Goal: Task Accomplishment & Management: Use online tool/utility

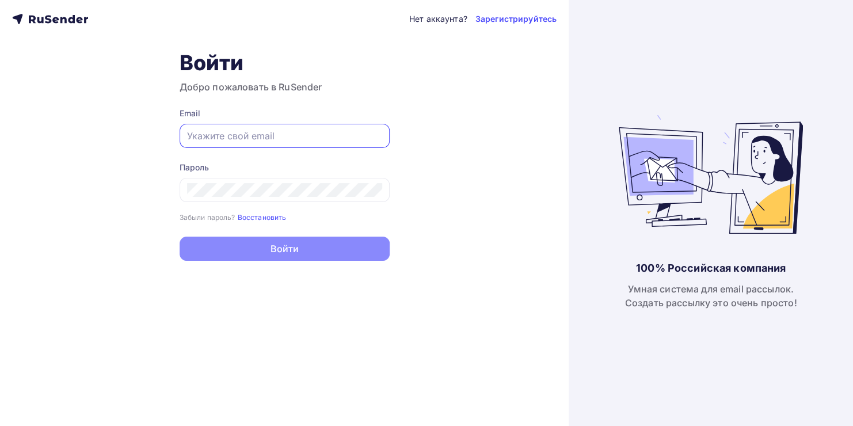
click at [290, 129] on input "text" at bounding box center [284, 136] width 195 height 14
type input "[EMAIL_ADDRESS][DOMAIN_NAME]"
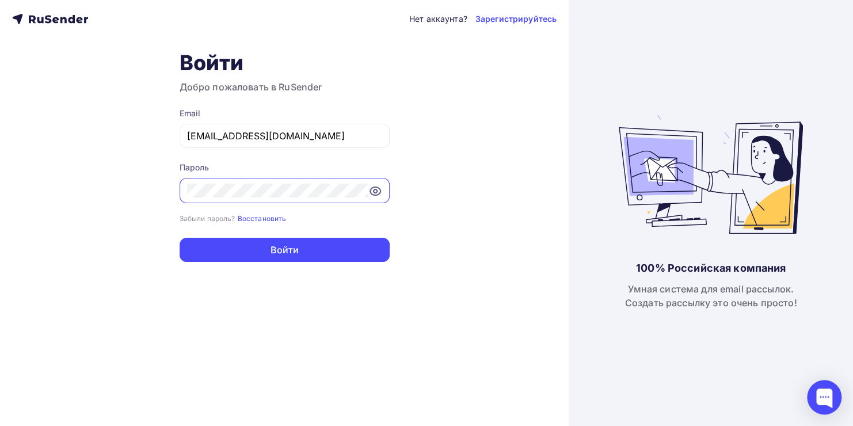
click at [180, 238] on button "Войти" at bounding box center [285, 250] width 210 height 24
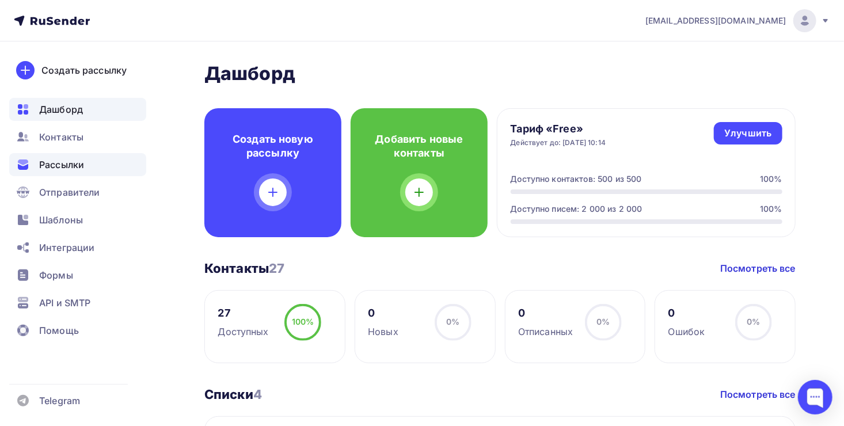
click at [81, 169] on span "Рассылки" at bounding box center [61, 165] width 45 height 14
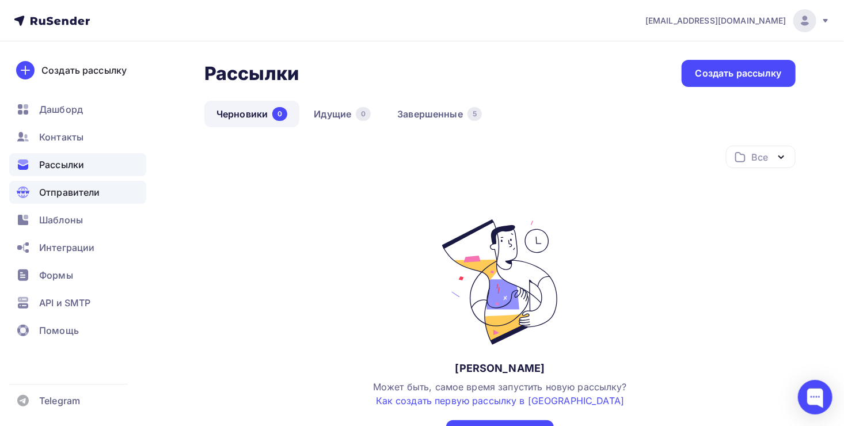
click at [86, 188] on span "Отправители" at bounding box center [69, 192] width 61 height 14
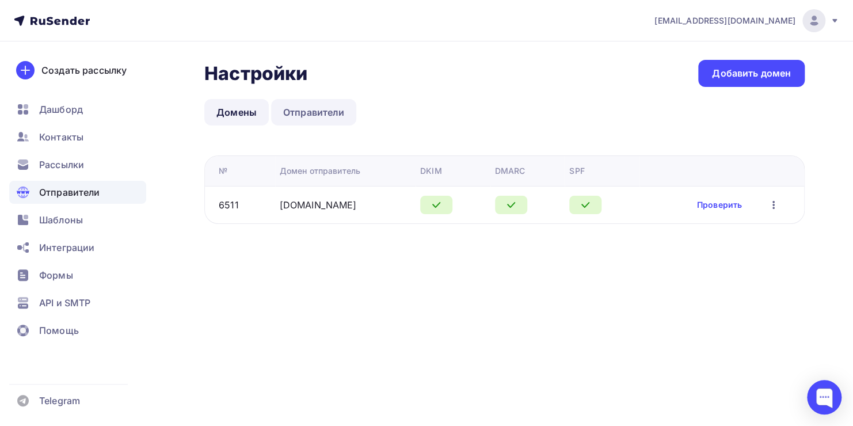
click at [318, 104] on link "Отправители" at bounding box center [314, 112] width 86 height 26
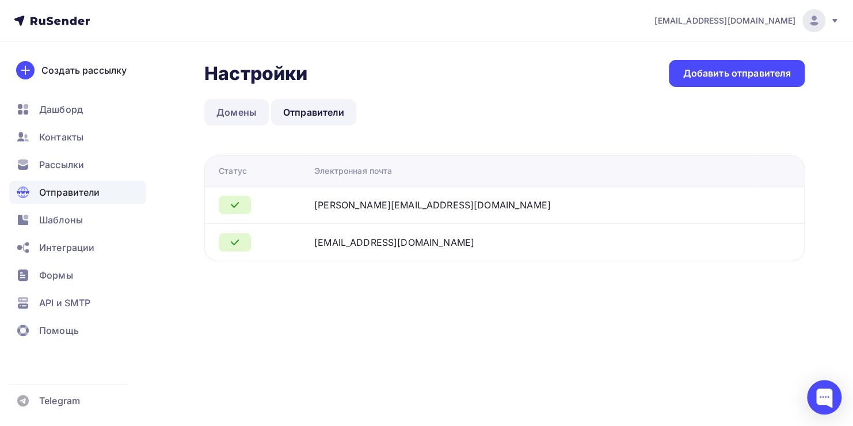
click at [236, 107] on link "Домены" at bounding box center [236, 112] width 64 height 26
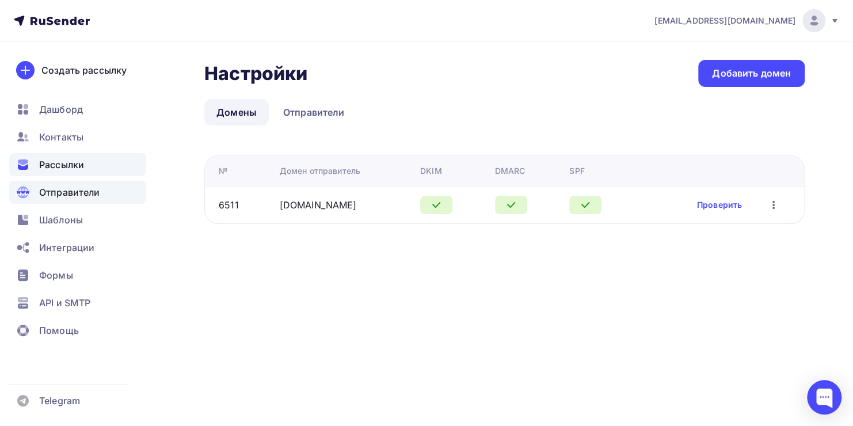
click at [94, 168] on div "Рассылки" at bounding box center [77, 164] width 137 height 23
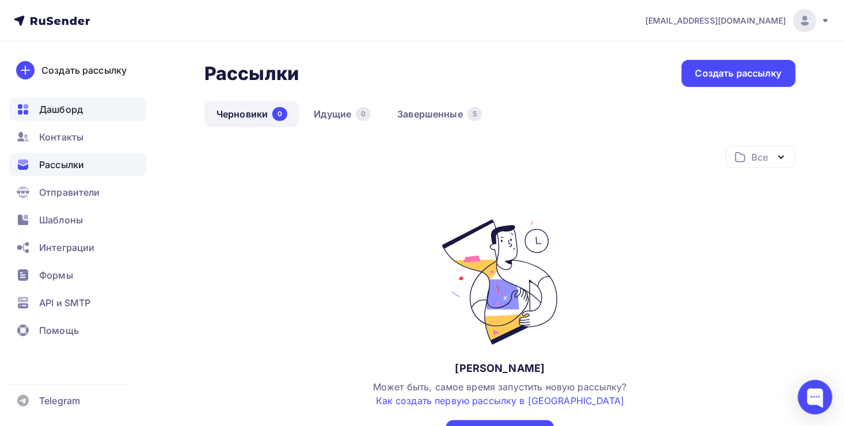
click at [67, 104] on span "Дашборд" at bounding box center [61, 109] width 44 height 14
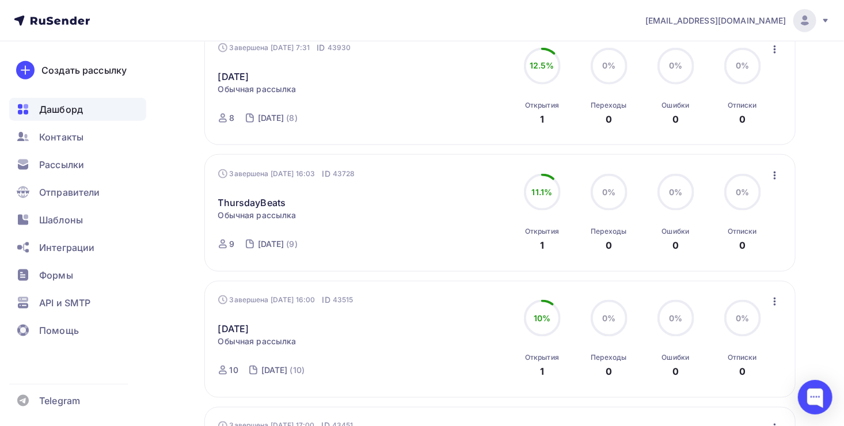
scroll to position [641, 0]
click at [83, 196] on span "Отправители" at bounding box center [69, 192] width 61 height 14
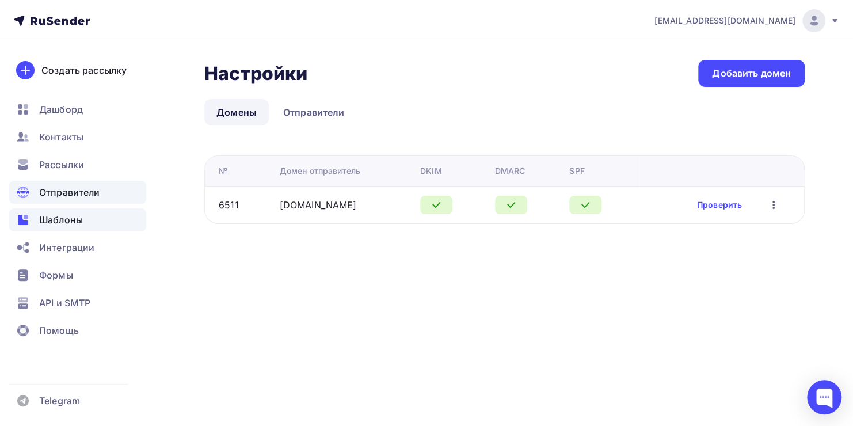
click at [78, 214] on span "Шаблоны" at bounding box center [61, 220] width 44 height 14
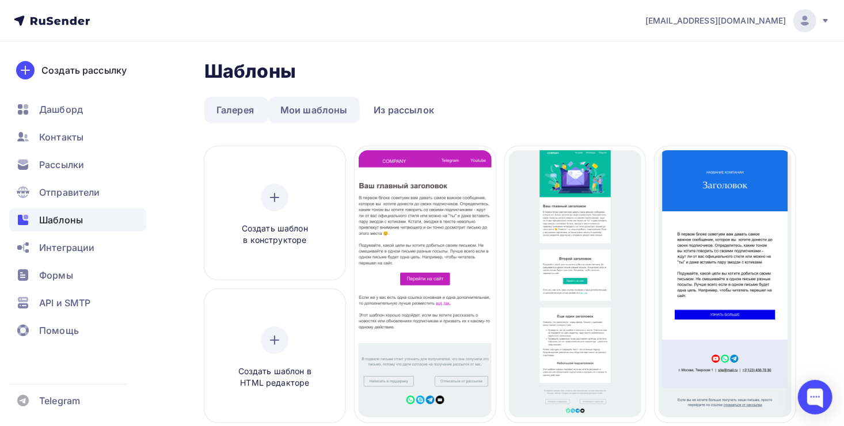
click at [291, 120] on link "Мои шаблоны" at bounding box center [314, 110] width 92 height 26
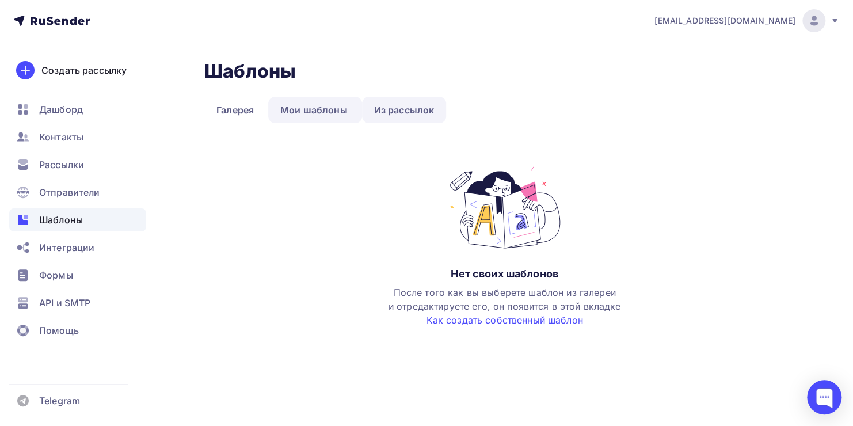
click at [427, 109] on link "Из рассылок" at bounding box center [404, 110] width 85 height 26
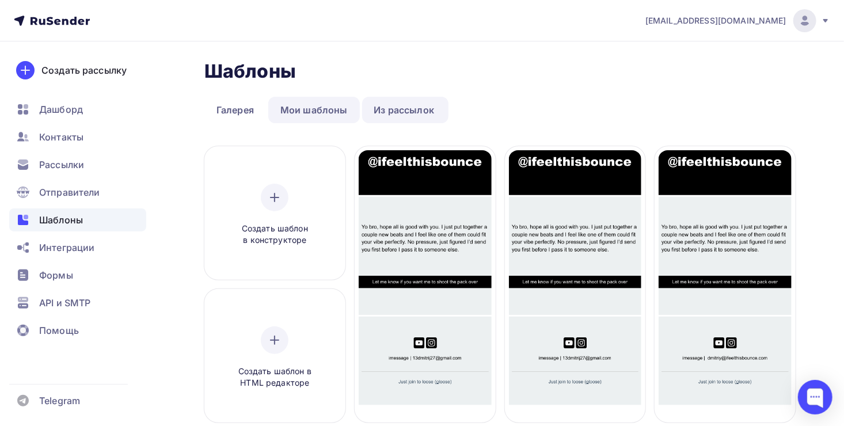
click at [317, 116] on link "Мои шаблоны" at bounding box center [314, 110] width 92 height 26
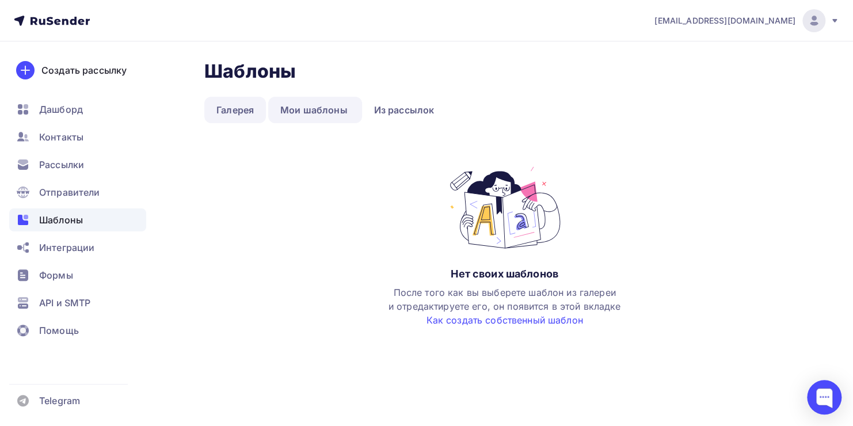
click at [254, 106] on link "Галерея" at bounding box center [235, 110] width 62 height 26
